Goal: Task Accomplishment & Management: Use online tool/utility

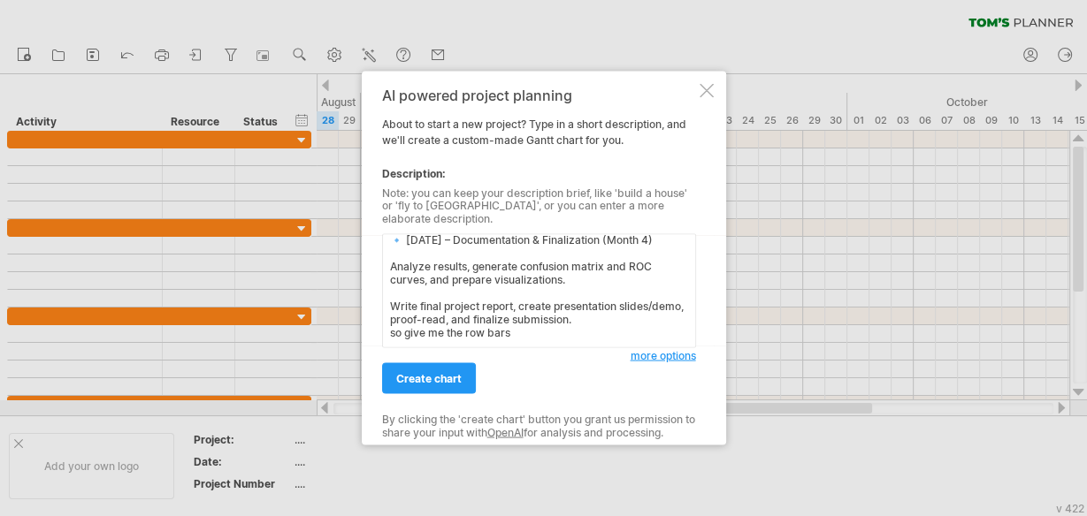
scroll to position [392, 0]
type textarea "[DATE] – Dataset Preparation (Month 1) Collect dataset and perform data cleanin…"
click at [427, 372] on span "create chart" at bounding box center [428, 378] width 65 height 13
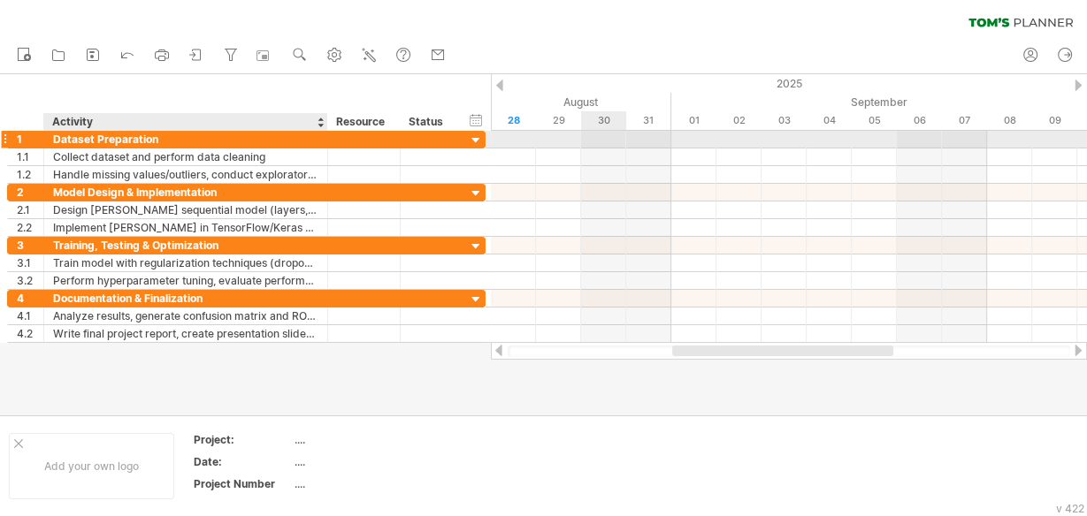
click at [234, 138] on div "Dataset Preparation" at bounding box center [185, 139] width 265 height 17
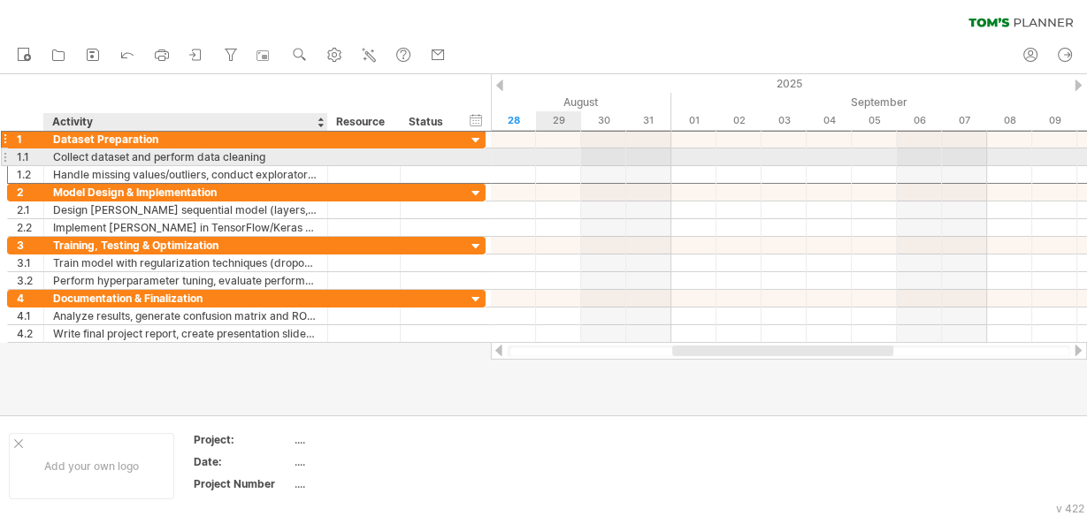
click at [284, 157] on div "Collect dataset and perform data cleaning" at bounding box center [185, 157] width 265 height 17
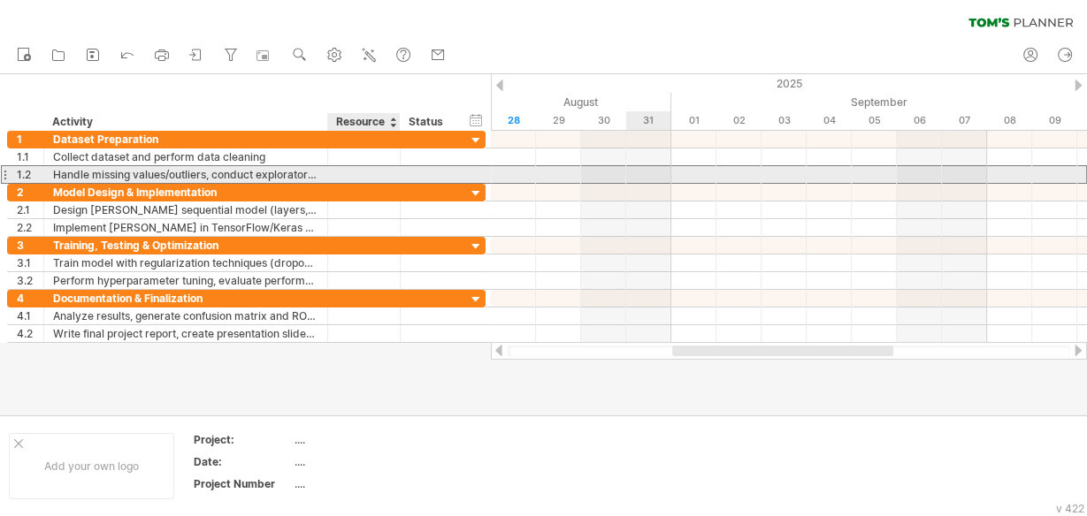
click at [350, 172] on div at bounding box center [364, 174] width 54 height 17
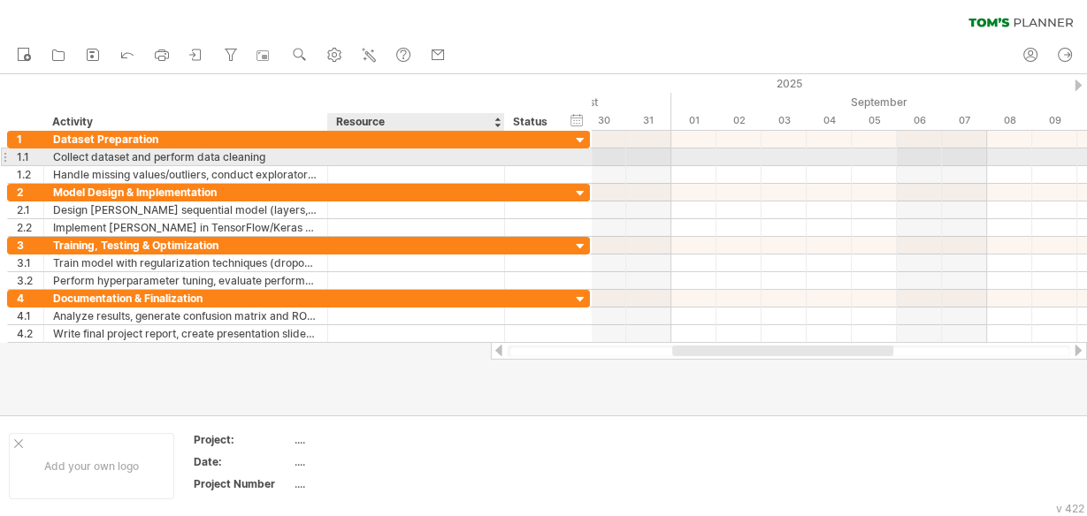
drag, startPoint x: 395, startPoint y: 160, endPoint x: 500, endPoint y: 157, distance: 104.4
click at [500, 157] on div at bounding box center [502, 158] width 9 height 18
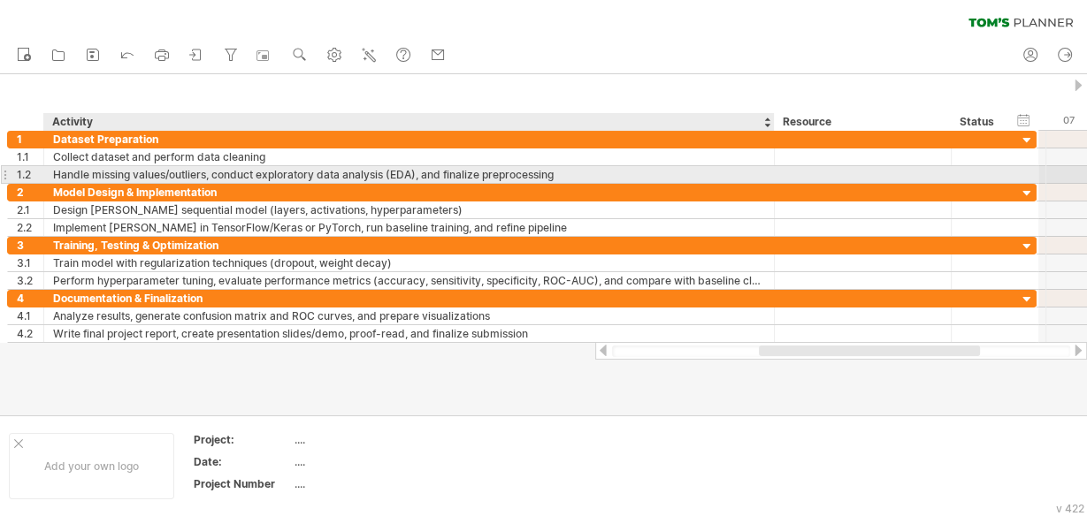
drag, startPoint x: 324, startPoint y: 167, endPoint x: 770, endPoint y: 179, distance: 446.7
click at [770, 179] on div at bounding box center [772, 175] width 9 height 18
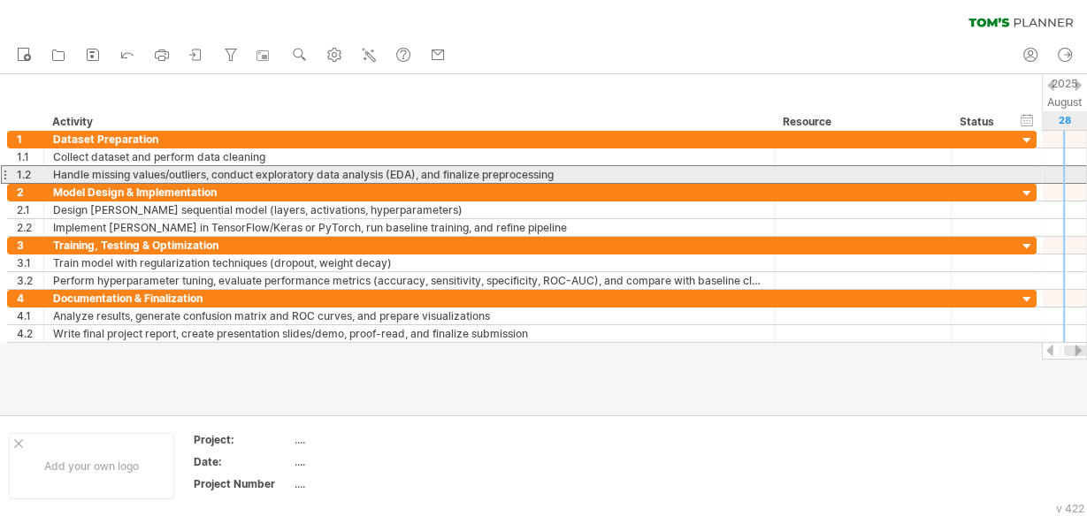
click at [572, 172] on div "Handle missing values/outliers, conduct exploratory data analysis (EDA), and fi…" at bounding box center [409, 174] width 712 height 17
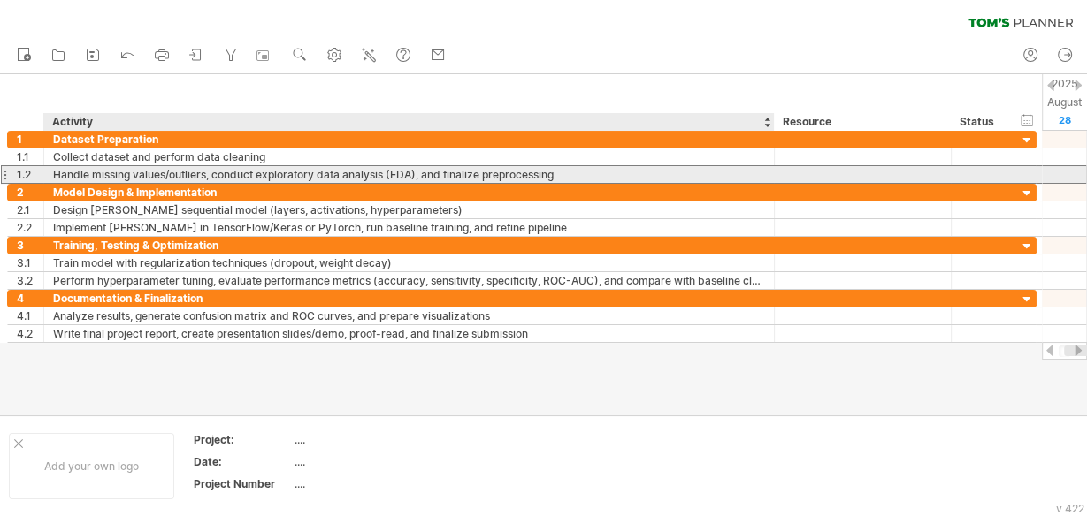
click at [569, 174] on div "Handle missing values/outliers, conduct exploratory data analysis (EDA), and fi…" at bounding box center [409, 174] width 712 height 17
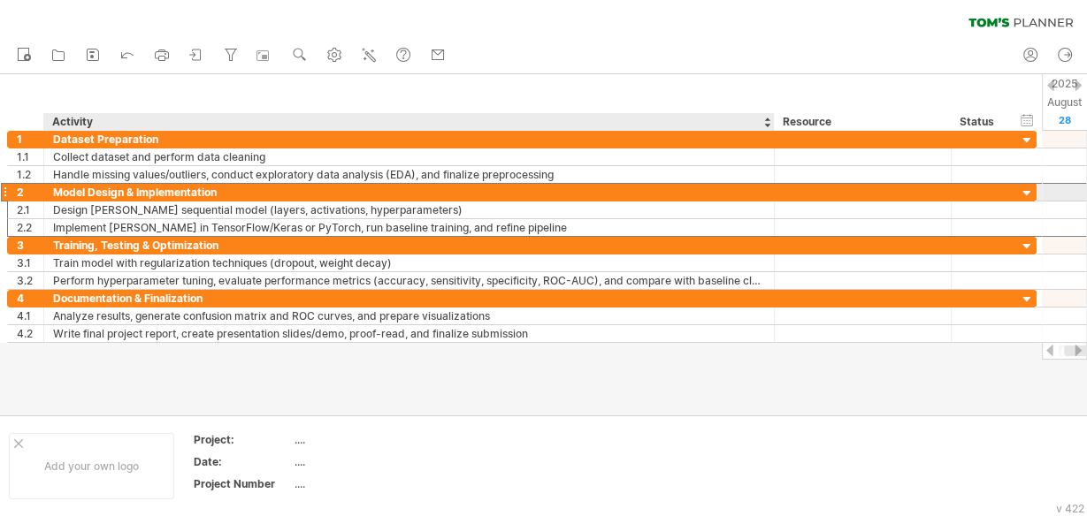
click at [264, 192] on div "Model Design & Implementation" at bounding box center [409, 192] width 712 height 17
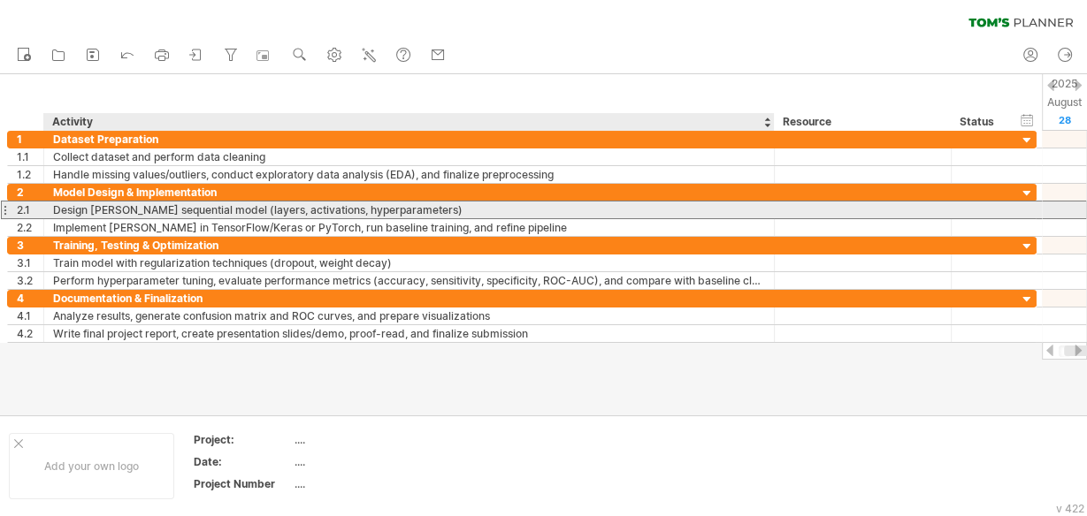
click at [440, 207] on div "Design [PERSON_NAME] sequential model (layers, activations, hyperparameters)" at bounding box center [409, 210] width 712 height 17
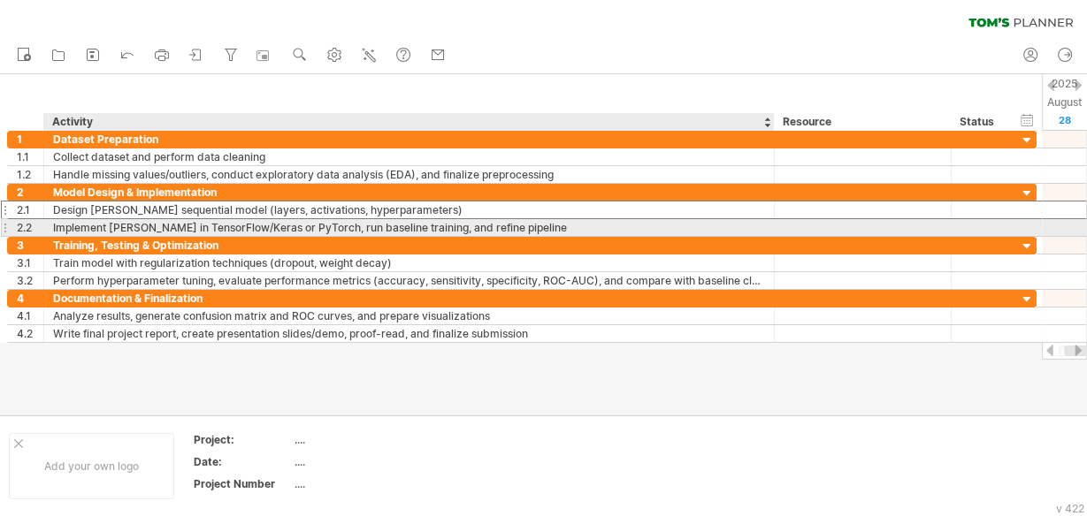
click at [529, 220] on div "Implement [PERSON_NAME] in TensorFlow/Keras or PyTorch, run baseline training, …" at bounding box center [409, 227] width 712 height 17
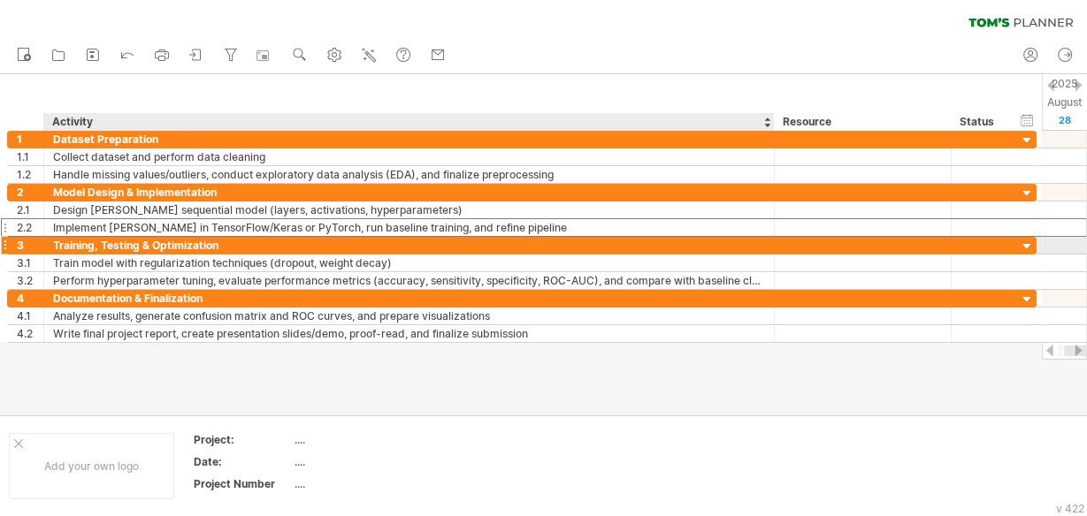
click at [432, 237] on div "Training, Testing & Optimization" at bounding box center [409, 245] width 712 height 17
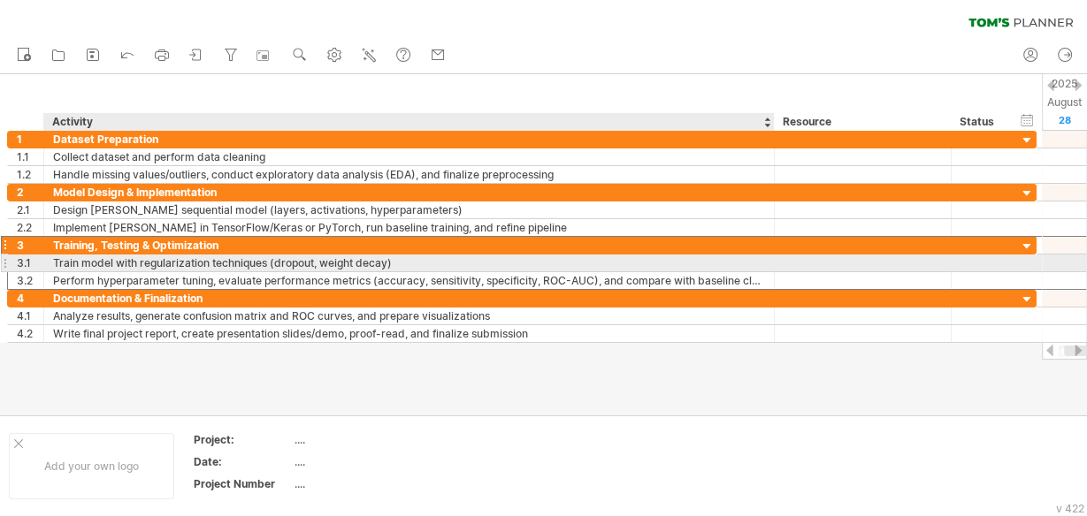
click at [415, 259] on div "Train model with regularization techniques (dropout, weight decay)" at bounding box center [409, 263] width 712 height 17
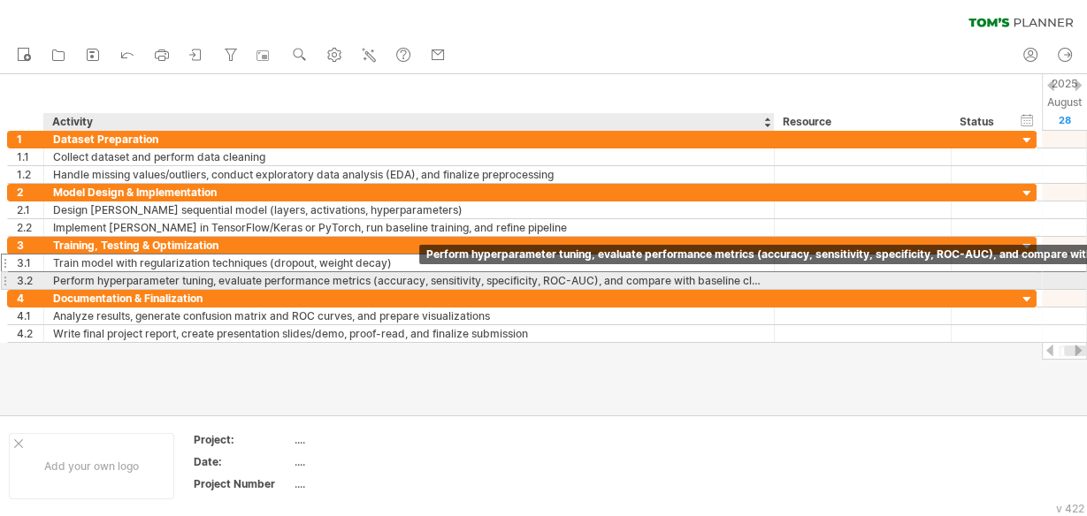
click at [737, 279] on div "Perform hyperparameter tuning, evaluate performance metrics (accuracy, sensitiv…" at bounding box center [409, 280] width 712 height 17
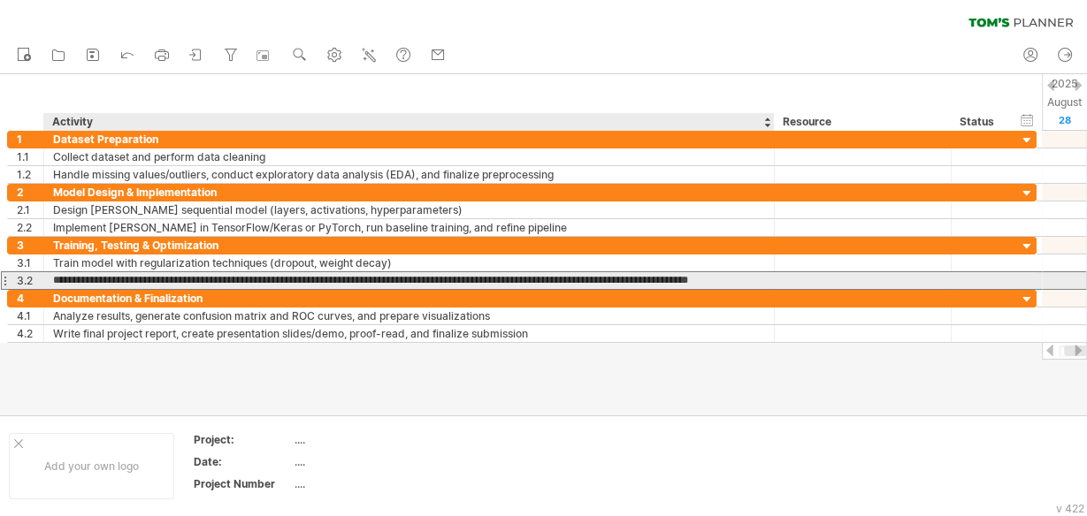
scroll to position [0, 0]
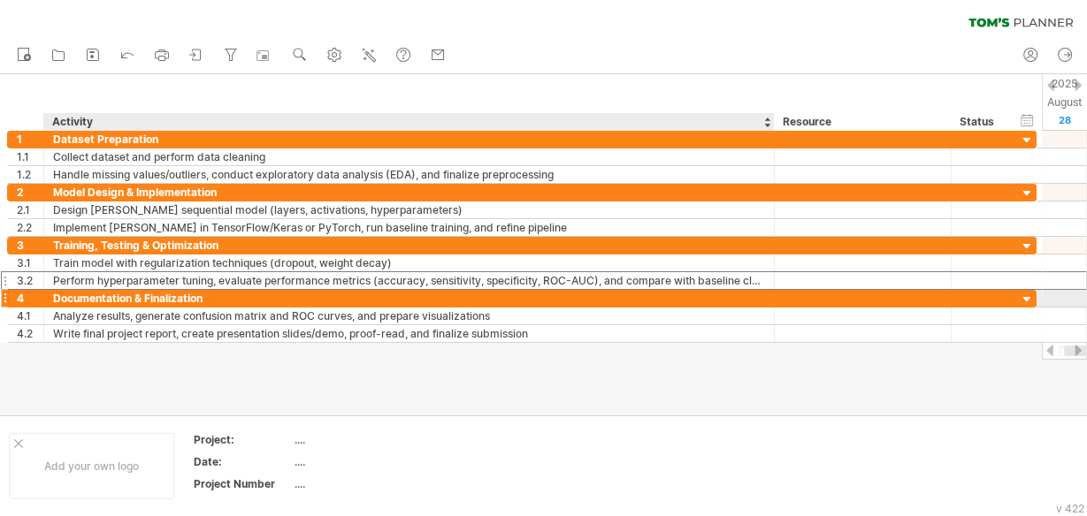
click at [211, 294] on div "Documentation & Finalization" at bounding box center [409, 298] width 712 height 17
click at [514, 308] on div "Analyze results, generate confusion matrix and ROC curves, and prepare visualiz…" at bounding box center [409, 316] width 712 height 17
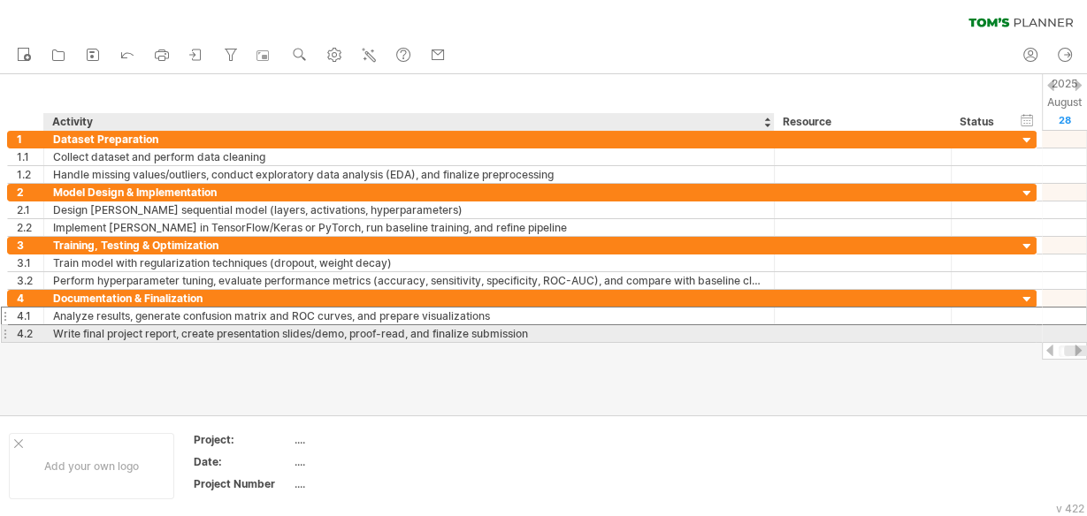
click at [538, 325] on div "Write final project report, create presentation slides/demo, proof-read, and fi…" at bounding box center [409, 333] width 712 height 17
